Goal: Communication & Community: Answer question/provide support

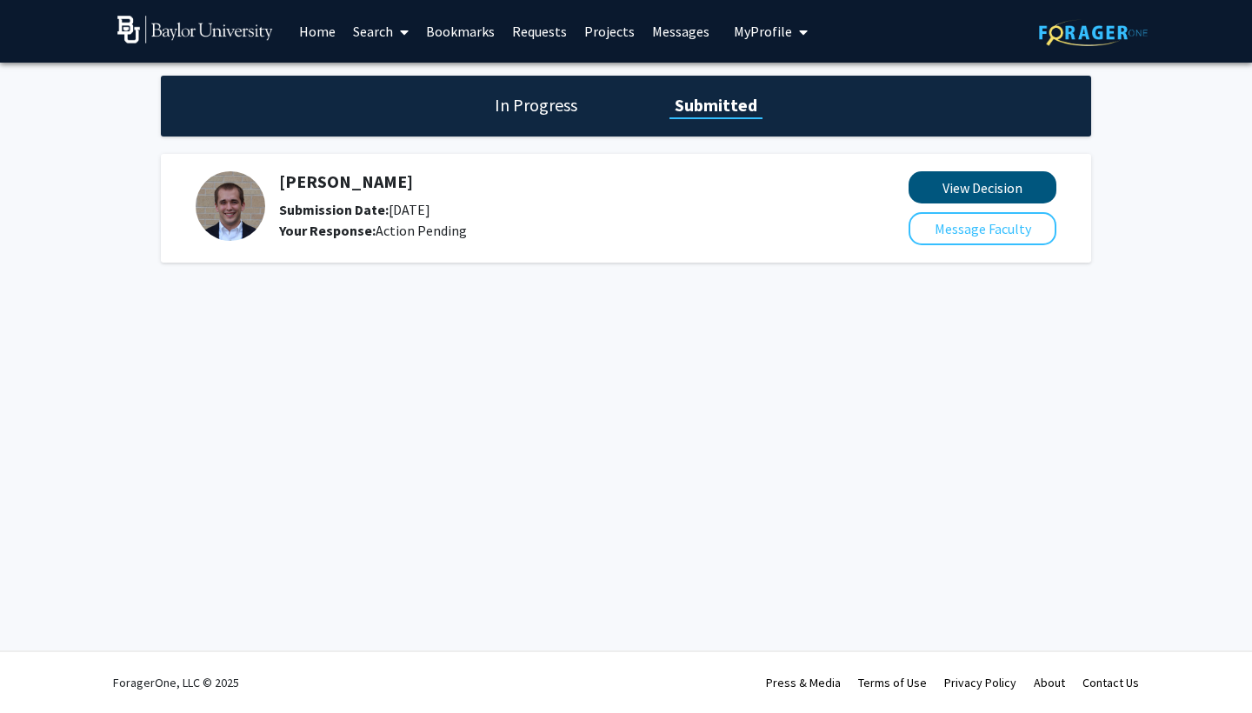
click at [1014, 196] on button "View Decision" at bounding box center [982, 187] width 148 height 32
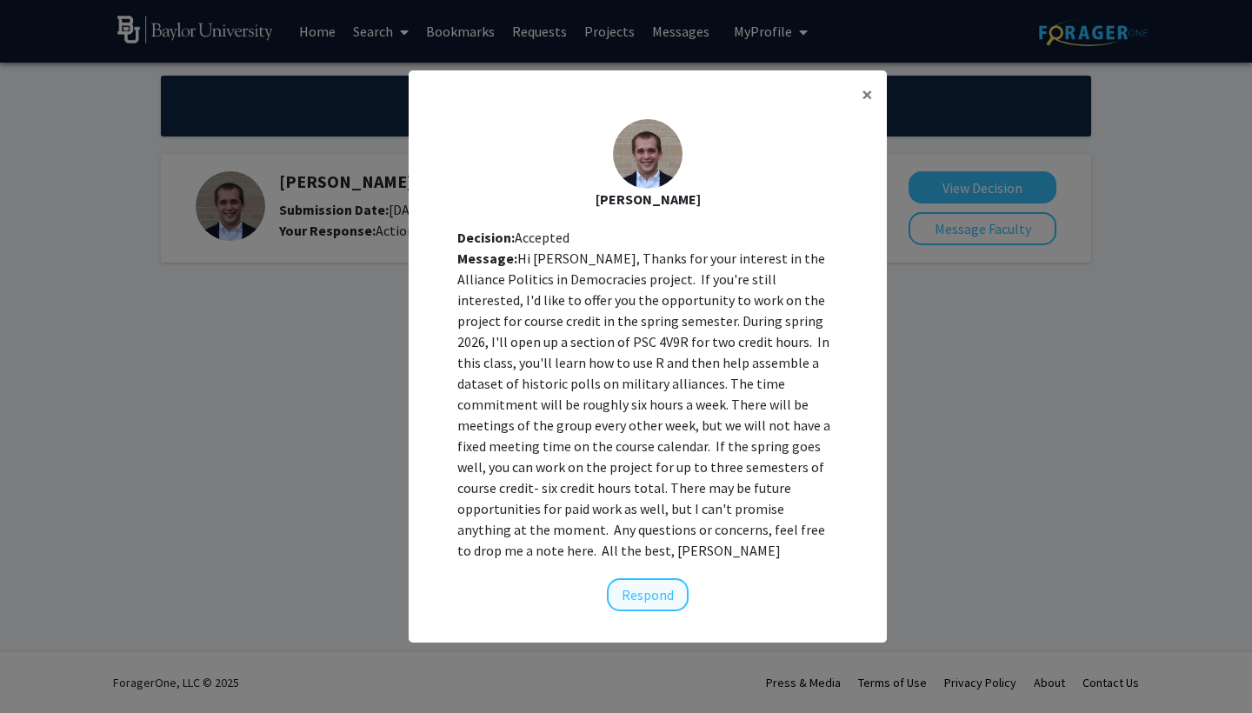
click at [666, 581] on button "Respond" at bounding box center [648, 594] width 82 height 33
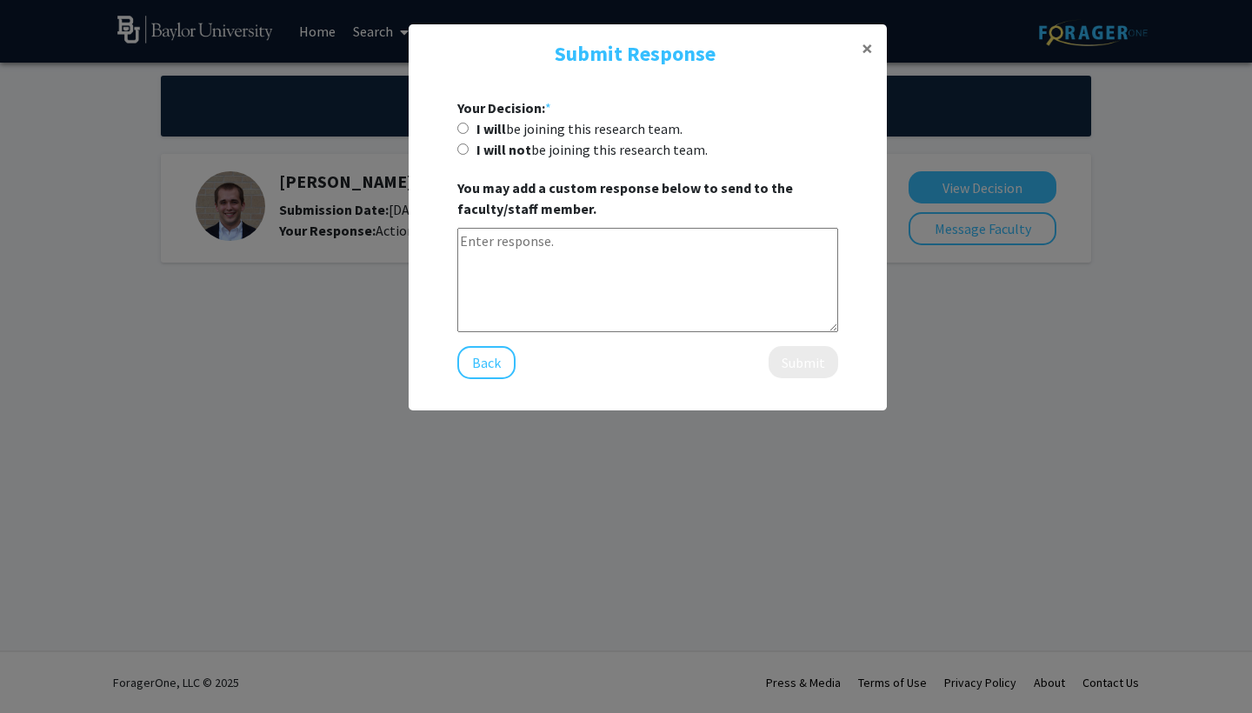
click at [464, 128] on input "I will be joining this research team." at bounding box center [462, 128] width 11 height 11
radio input "true"
click at [460, 130] on input "I will be joining this research team." at bounding box center [462, 128] width 11 height 11
click at [468, 156] on div "I will not be joining this research team." at bounding box center [647, 149] width 381 height 21
click at [638, 262] on textarea at bounding box center [647, 280] width 381 height 104
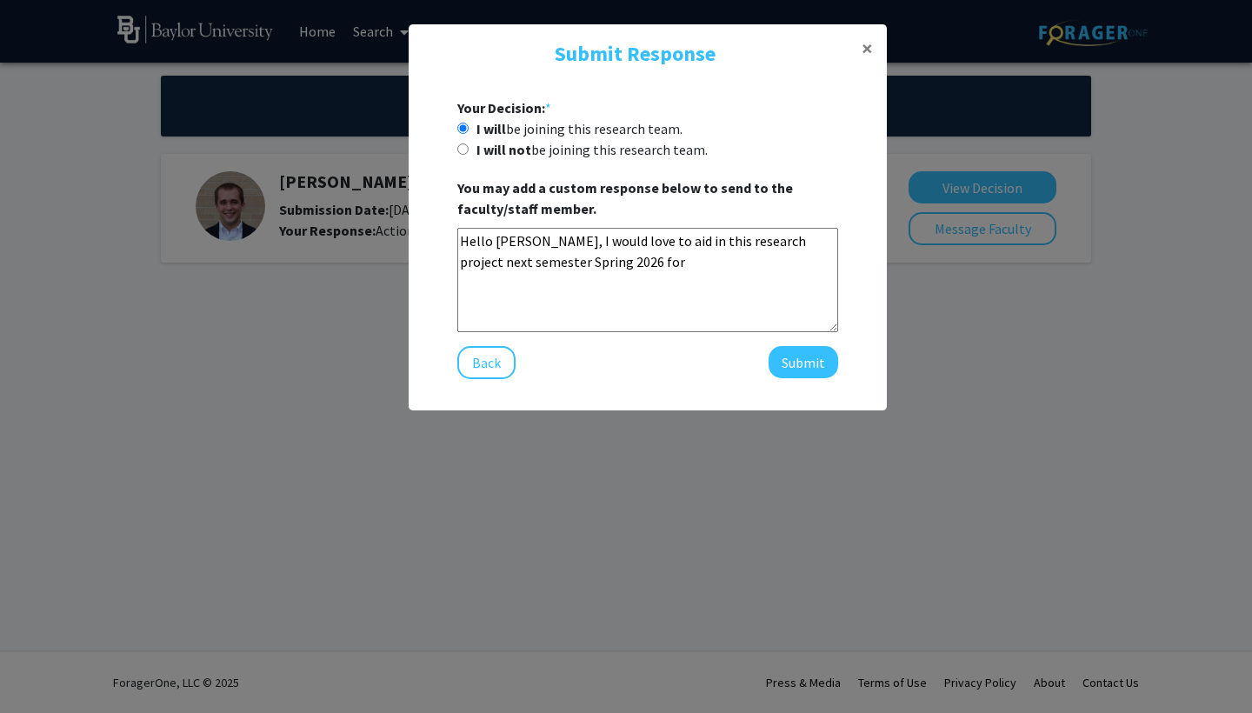
click at [662, 264] on textarea "Hello [PERSON_NAME], I would love to aid in this research project next semester…" at bounding box center [647, 280] width 381 height 104
type textarea "Hello [PERSON_NAME], I would love to aid in this research project next semester…"
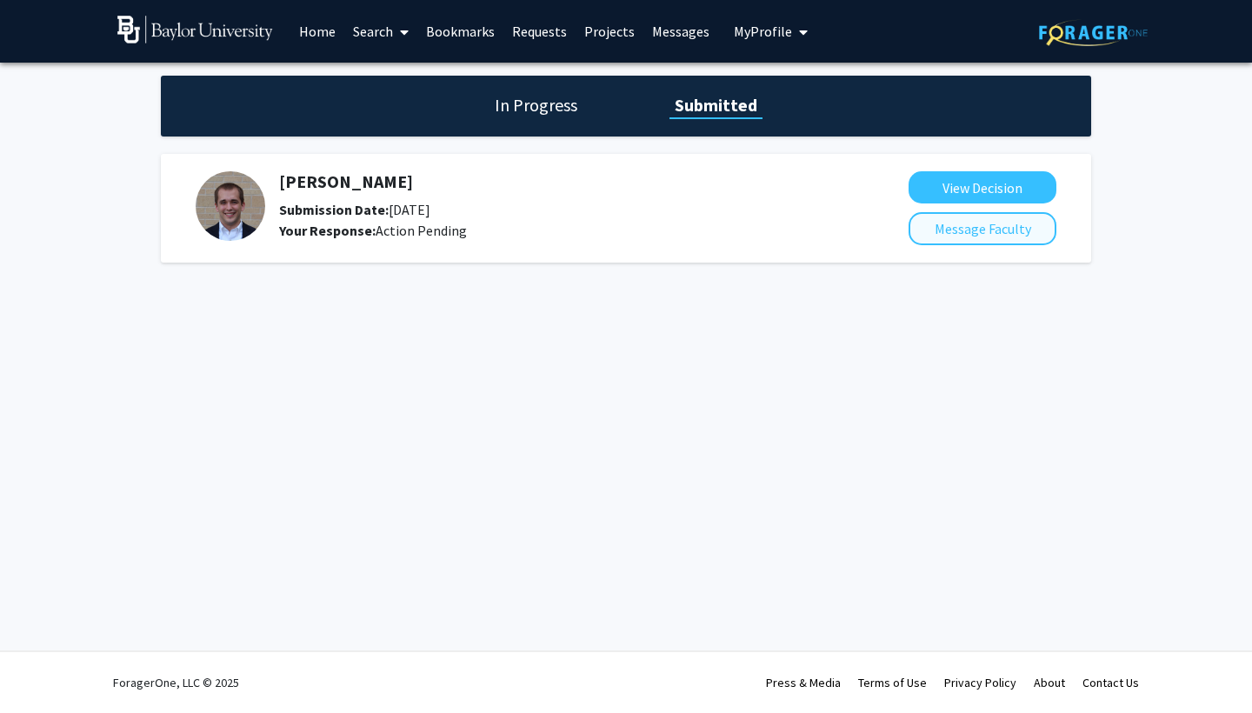
click at [965, 242] on button "Message Faculty" at bounding box center [982, 228] width 148 height 33
click at [956, 195] on button "View Decision" at bounding box center [982, 187] width 148 height 32
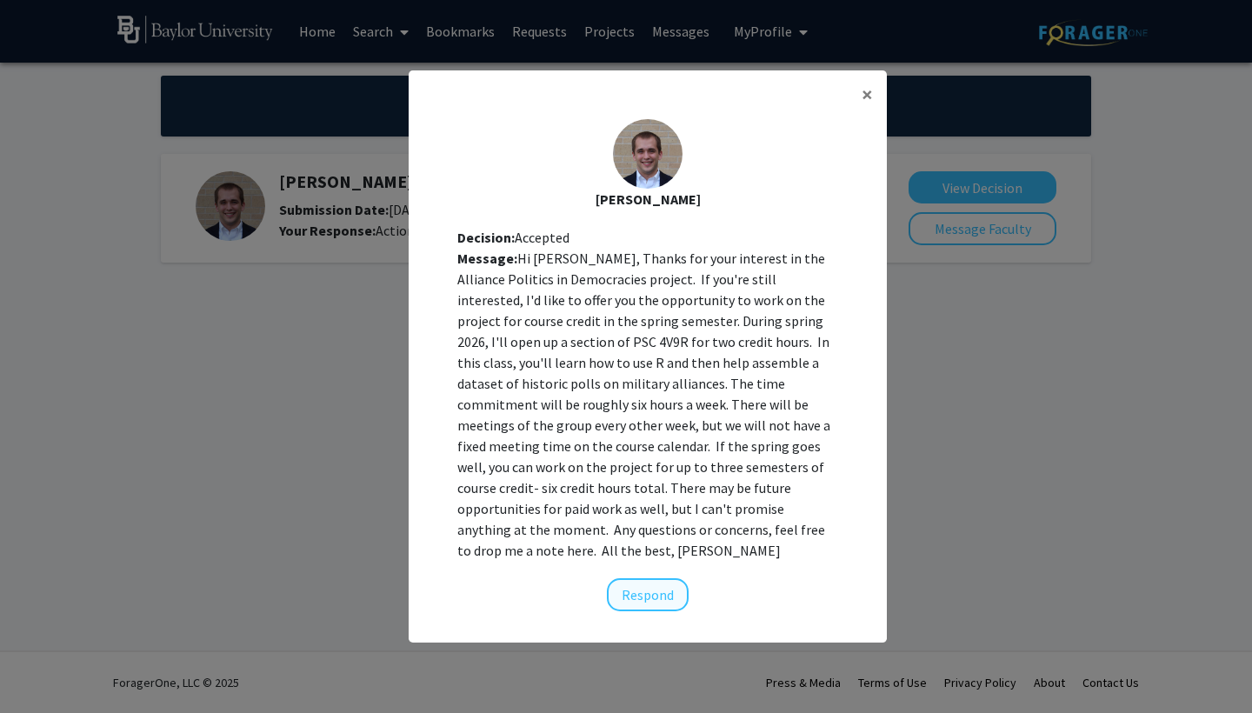
click at [662, 579] on button "Respond" at bounding box center [648, 594] width 82 height 33
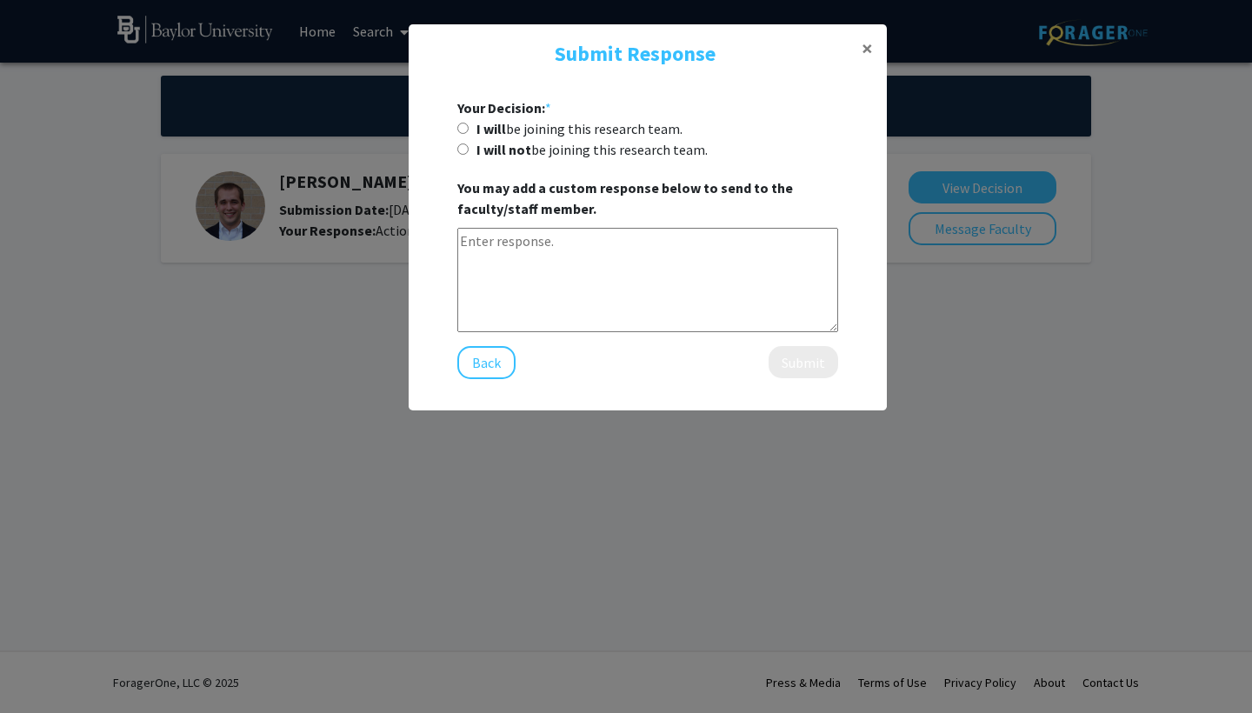
click at [463, 133] on input "I will be joining this research team." at bounding box center [462, 128] width 11 height 11
radio input "true"
click at [525, 272] on textarea at bounding box center [647, 280] width 381 height 104
type textarea "Hello [PERSON_NAME]"
click at [862, 42] on span "×" at bounding box center [866, 48] width 11 height 27
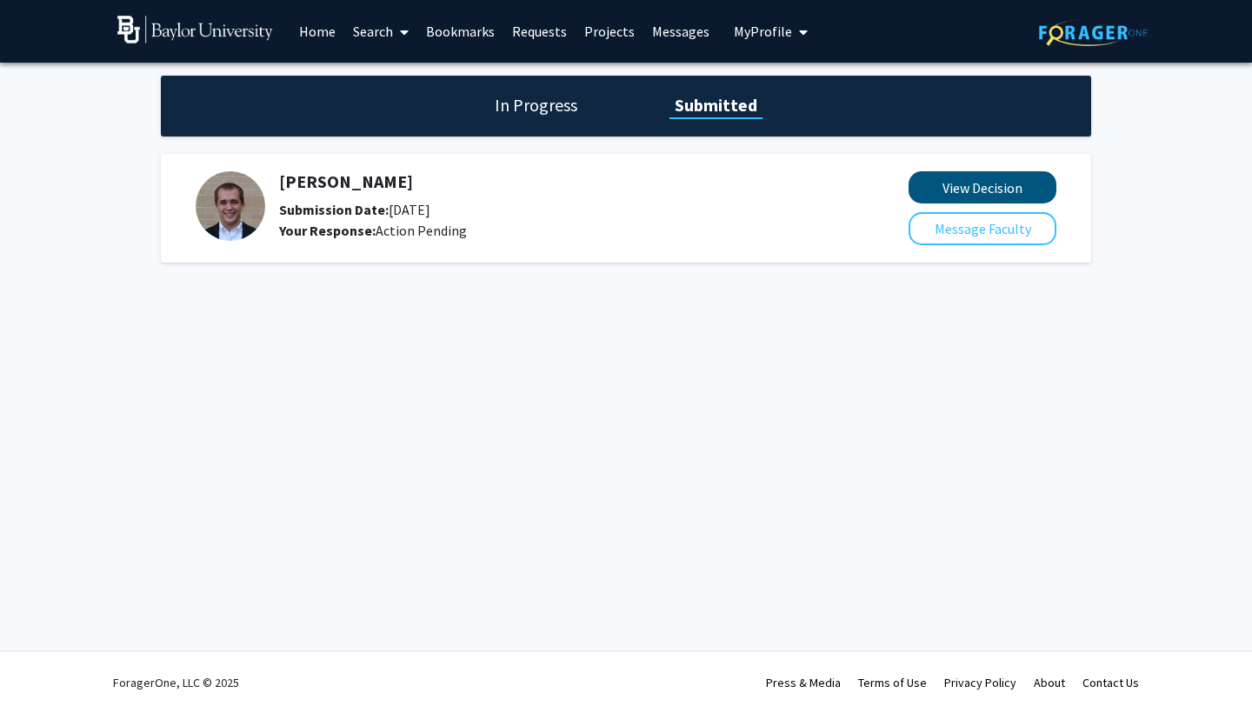
click at [991, 181] on button "View Decision" at bounding box center [982, 187] width 148 height 32
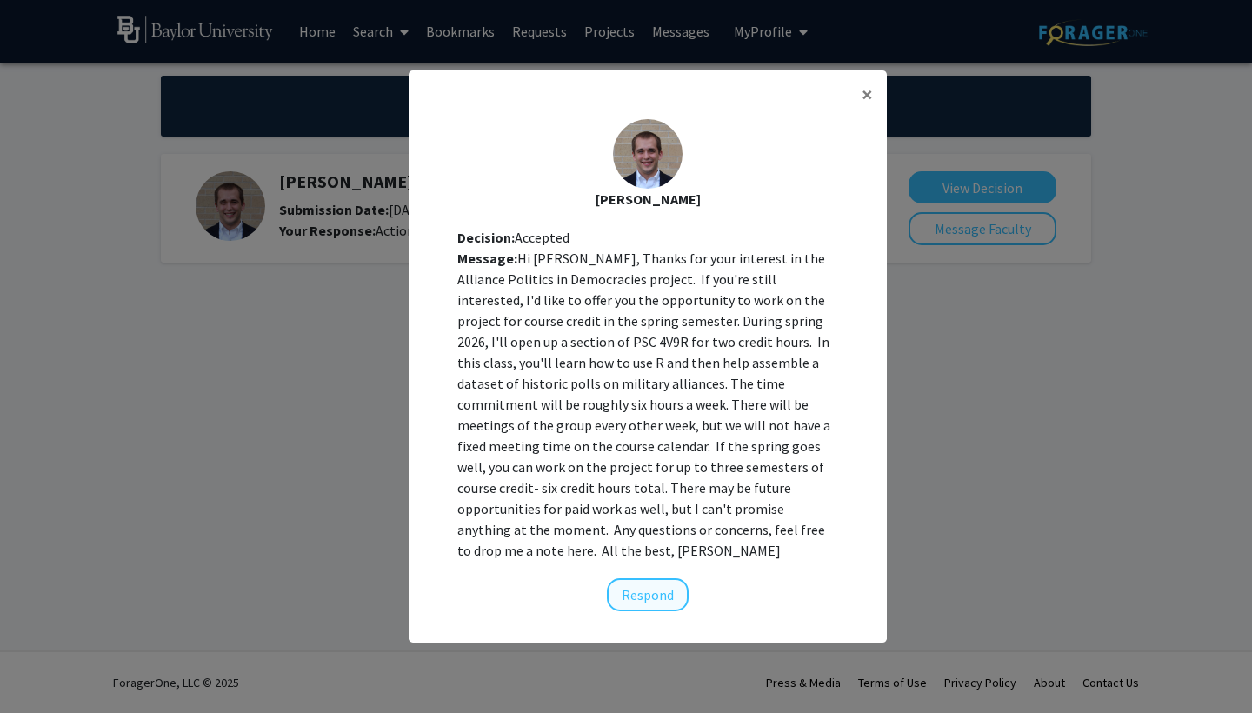
click at [634, 578] on button "Respond" at bounding box center [648, 594] width 82 height 33
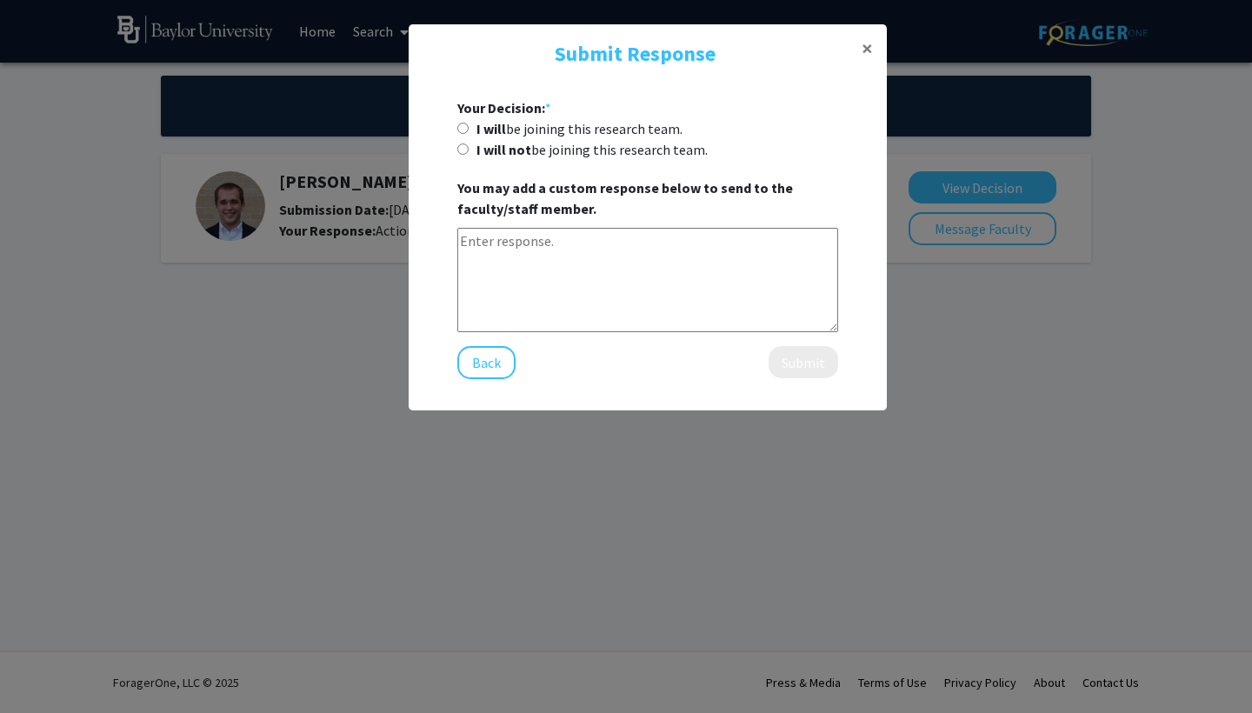
click at [469, 133] on div "I will be joining this research team." at bounding box center [647, 128] width 381 height 21
click at [455, 130] on form "Your Decision: * I will be joining this research team. I will not be joining th…" at bounding box center [647, 238] width 450 height 282
click at [457, 130] on input "I will be joining this research team." at bounding box center [462, 128] width 11 height 11
radio input "true"
click at [489, 226] on div "Your Decision: * I will be joining this research team. I will not be joining th…" at bounding box center [647, 238] width 381 height 282
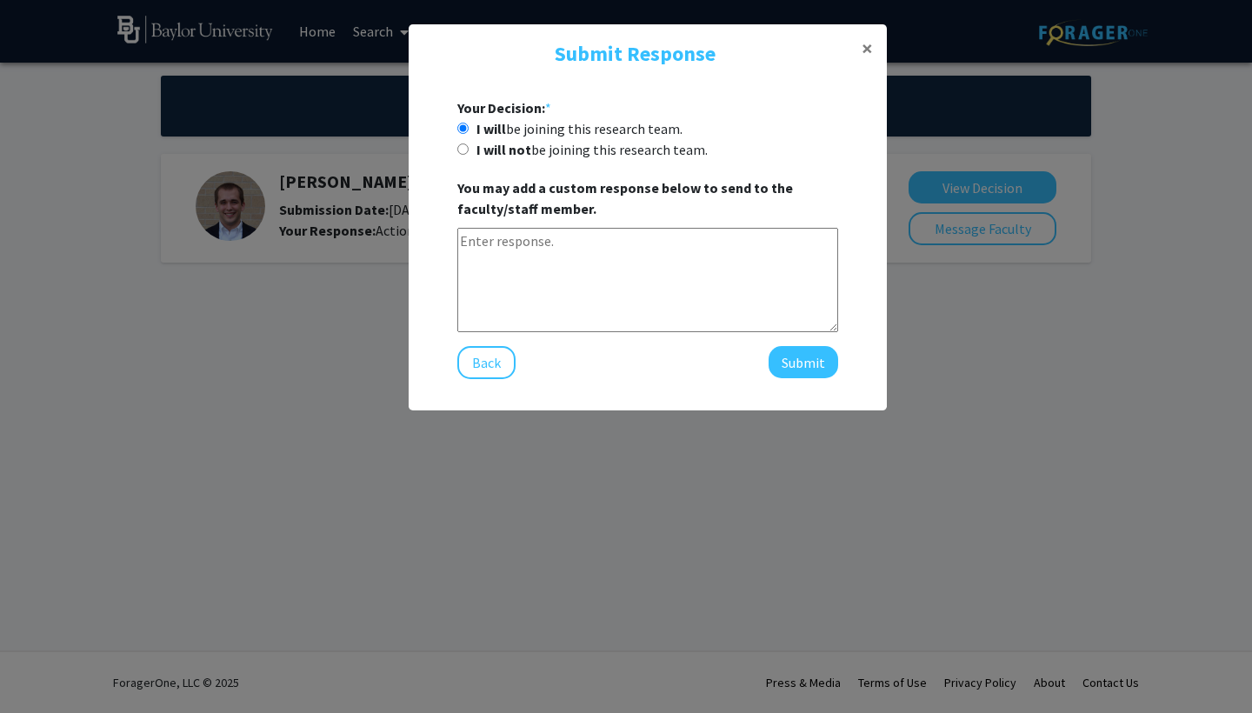
click at [499, 264] on textarea at bounding box center [647, 280] width 381 height 104
click at [674, 231] on textarea "Hello [PERSON_NAME], I would like to" at bounding box center [647, 280] width 381 height 104
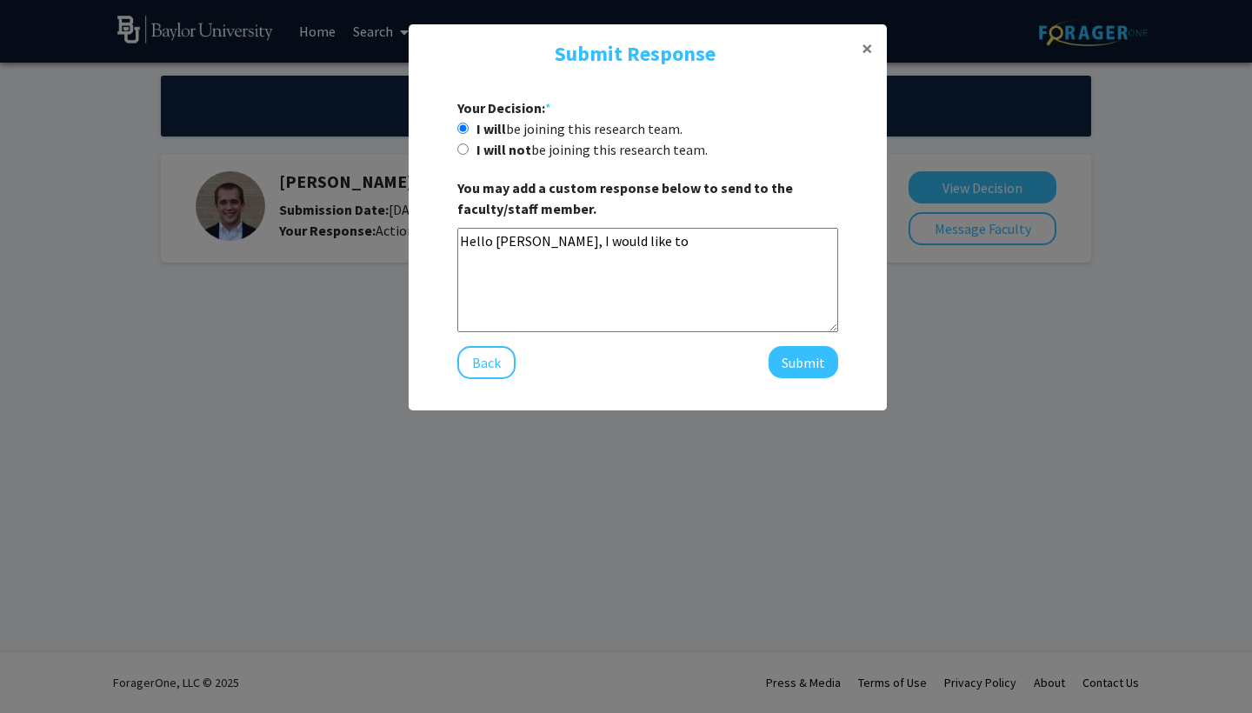
drag, startPoint x: 675, startPoint y: 244, endPoint x: 589, endPoint y: 246, distance: 86.9
click at [589, 246] on textarea "Hello [PERSON_NAME], I would like to" at bounding box center [647, 280] width 381 height 104
paste textarea "I hope you’re doing well. I wanted to follow up to confirm that I would like to…"
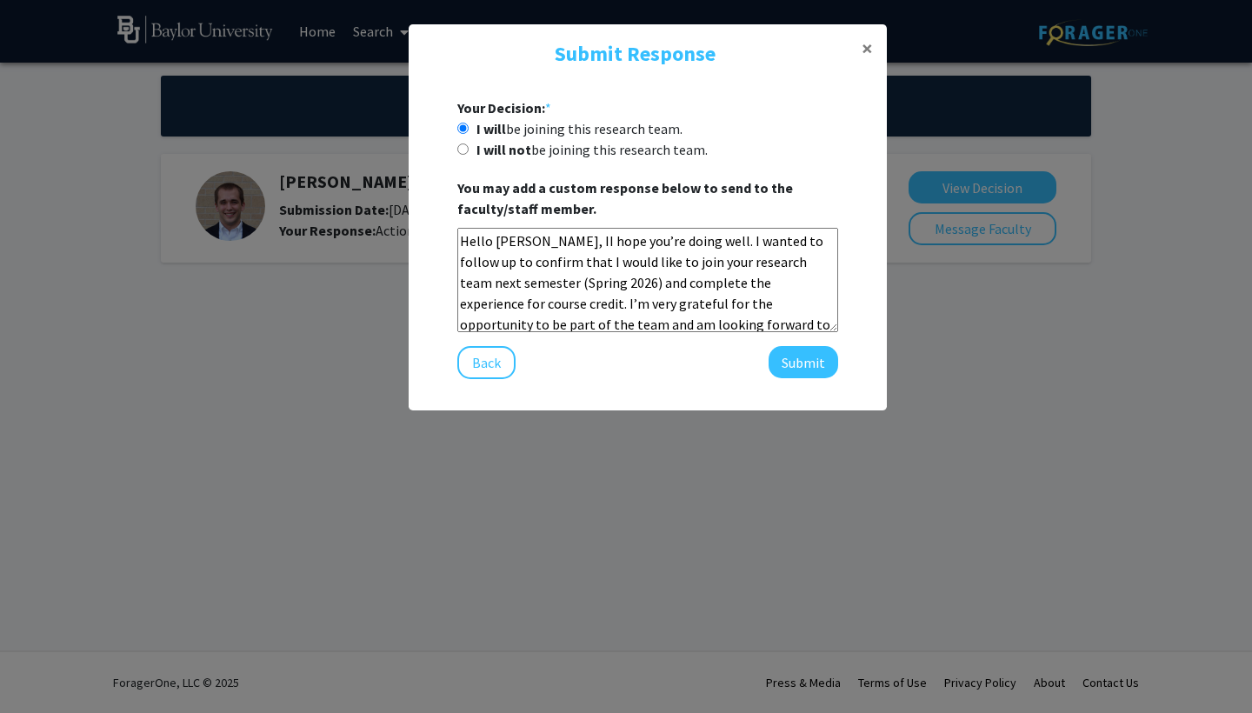
scroll to position [2, 0]
click at [589, 246] on textarea "Hello [PERSON_NAME], II hope you’re doing well. I wanted to follow up to confir…" at bounding box center [647, 280] width 381 height 104
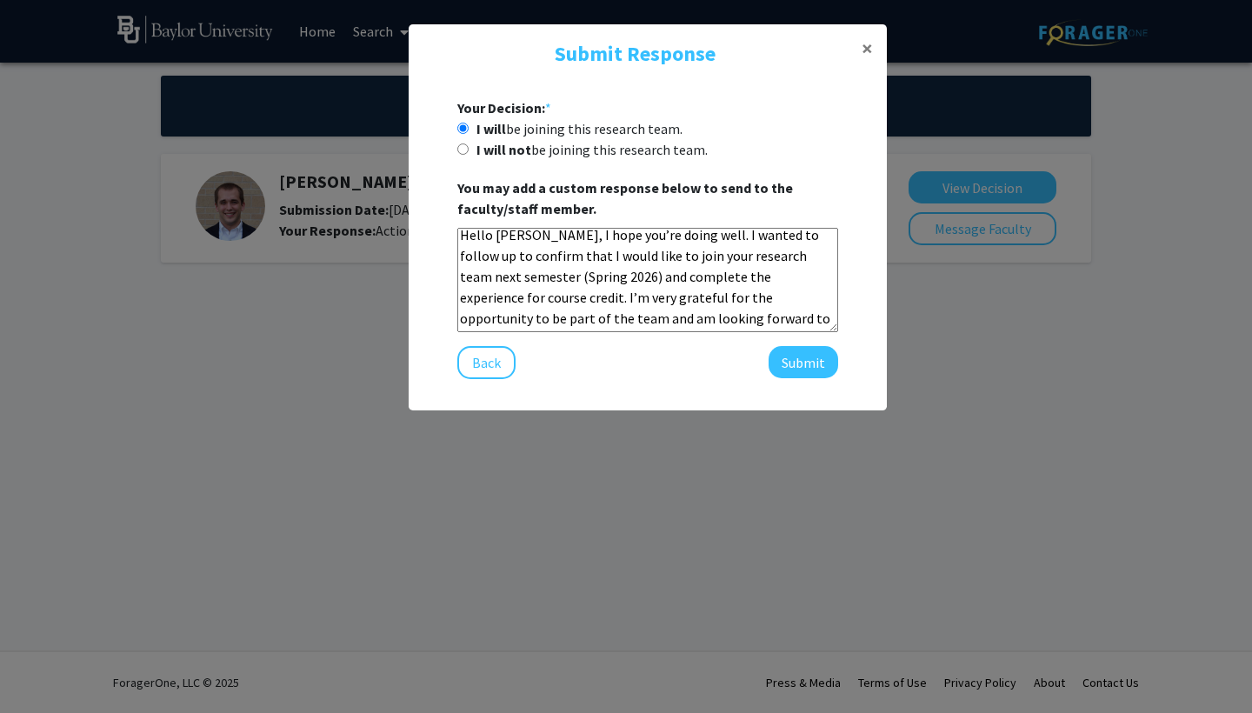
scroll to position [5, 0]
click at [811, 318] on textarea "Hello [PERSON_NAME], I hope you’re doing well. I wanted to follow up to confirm…" at bounding box center [647, 280] width 381 height 104
type textarea "Hello [PERSON_NAME], I hope you’re doing well. I wanted to follow up to confirm…"
click at [813, 364] on button "Submit" at bounding box center [803, 362] width 70 height 32
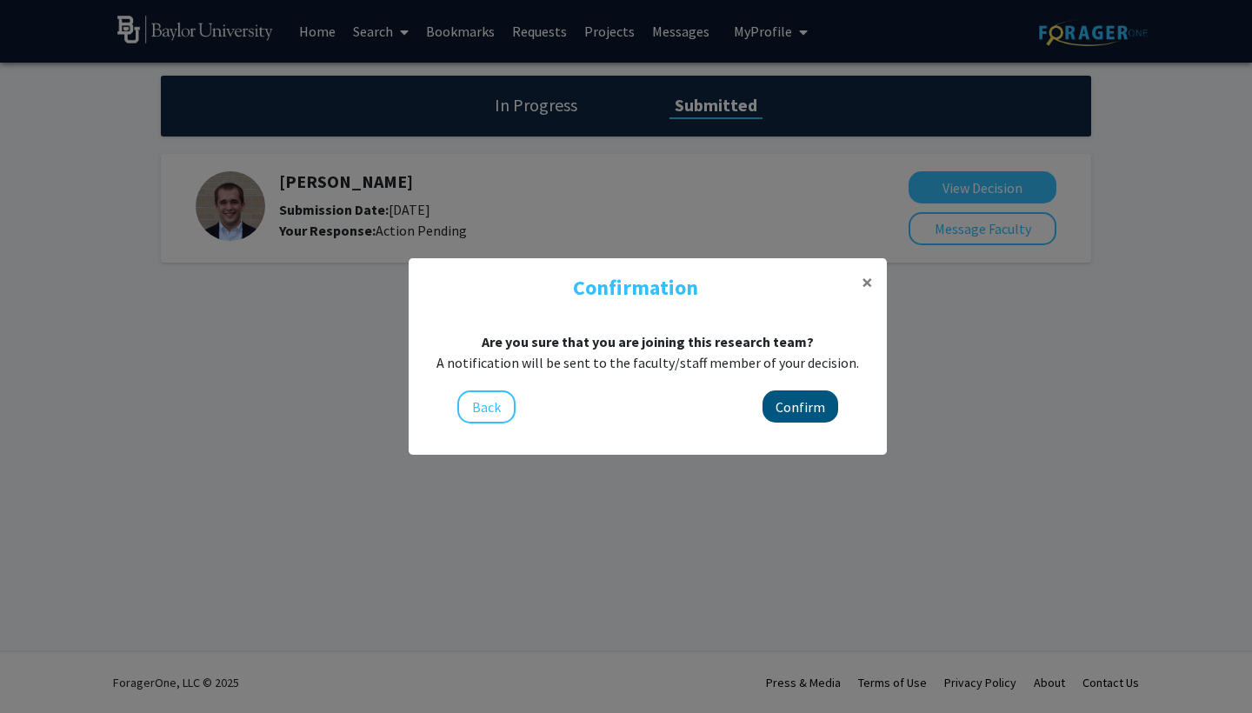
click at [798, 406] on button "Confirm" at bounding box center [800, 406] width 76 height 32
click at [816, 402] on button "Confirm" at bounding box center [800, 406] width 76 height 32
click at [801, 409] on button "Confirm" at bounding box center [800, 406] width 76 height 32
click at [786, 355] on div "A notification will be sent to the faculty/staff member of your decision." at bounding box center [647, 362] width 450 height 21
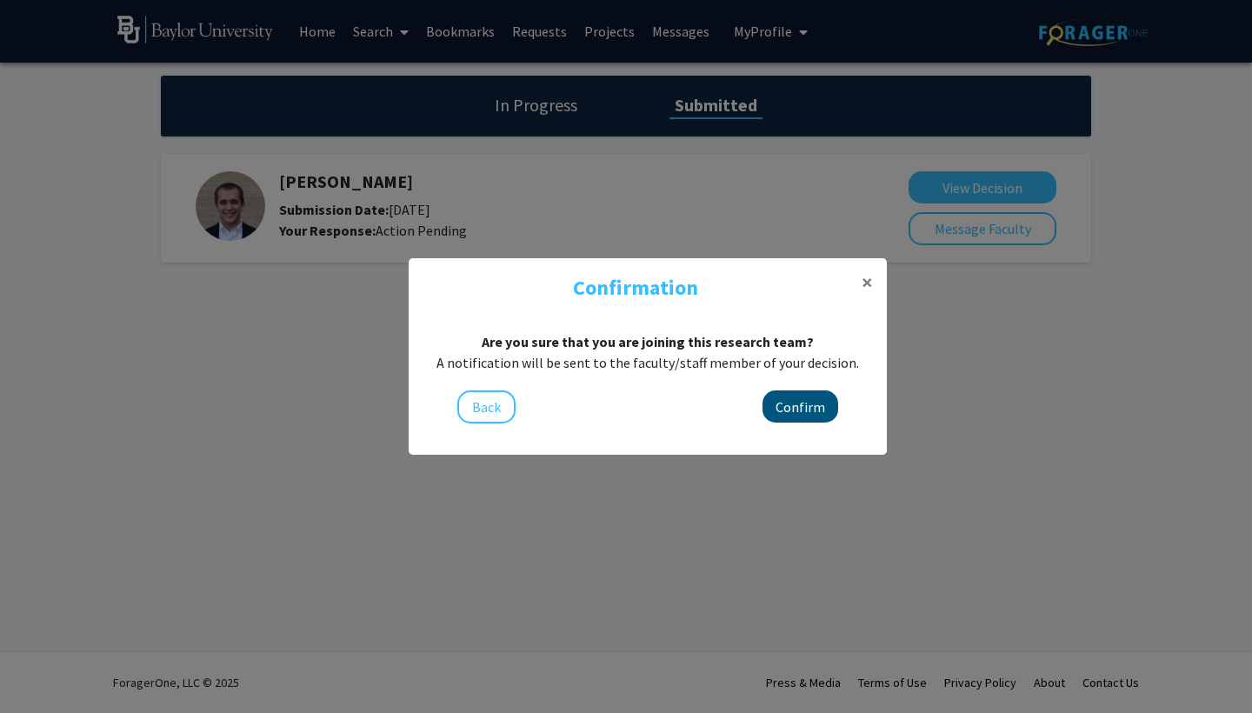
click at [797, 409] on button "Confirm" at bounding box center [800, 406] width 76 height 32
click at [791, 413] on button "Confirm" at bounding box center [800, 406] width 76 height 32
click at [803, 414] on button "Confirm" at bounding box center [800, 406] width 76 height 32
click at [787, 398] on button "Confirm" at bounding box center [800, 406] width 76 height 32
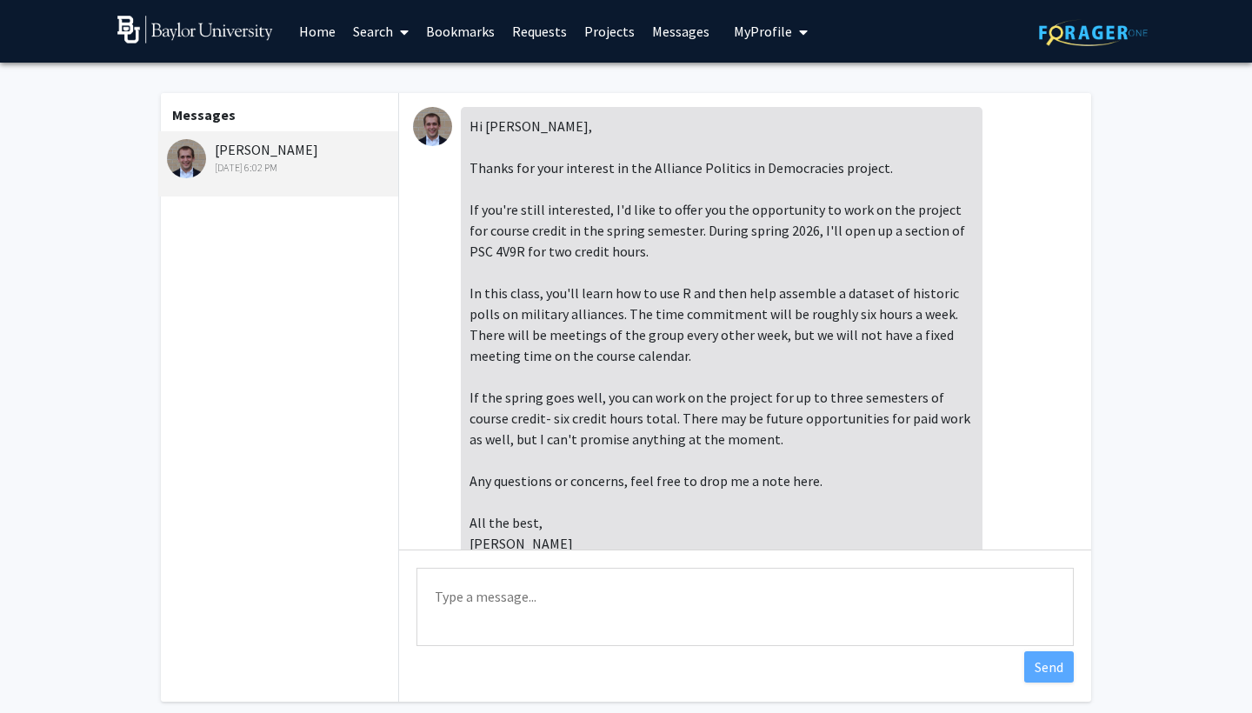
scroll to position [190, 0]
